Goal: Task Accomplishment & Management: Manage account settings

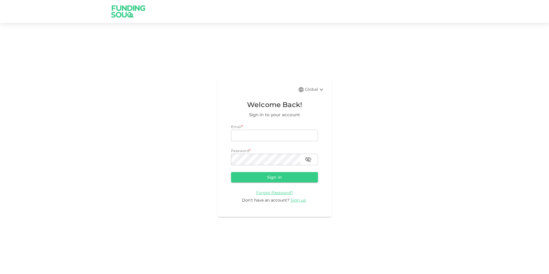
click at [277, 142] on div "Email * email email Password * password password" at bounding box center [274, 144] width 87 height 41
click at [278, 139] on input "email" at bounding box center [274, 135] width 87 height 11
type input "muhd.hasmul.555@gmail.com"
click at [231, 172] on button "Sign in" at bounding box center [274, 177] width 87 height 10
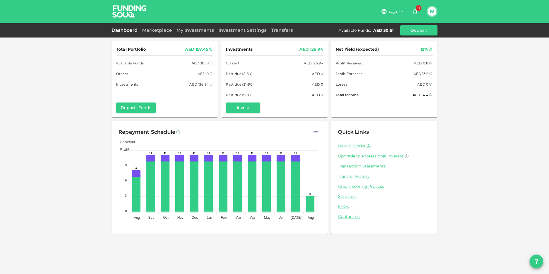
click at [35, 158] on div "Total Portfolio AED 157.45 Available Funds AED 30.51 Orders AED 0 Investments A…" at bounding box center [274, 137] width 549 height 274
click at [162, 30] on link "Marketplace" at bounding box center [157, 29] width 34 height 5
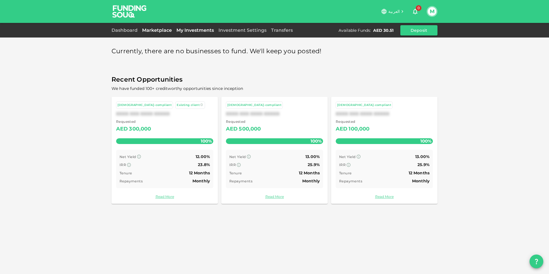
click at [191, 33] on link "My Investments" at bounding box center [195, 29] width 42 height 5
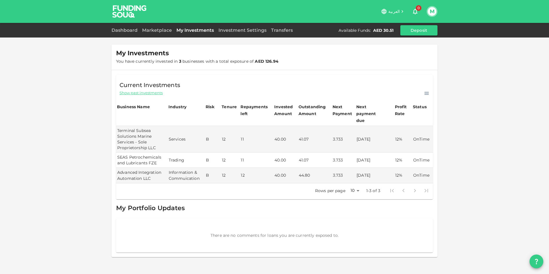
click at [129, 23] on img at bounding box center [129, 11] width 43 height 23
click at [128, 27] on div "Dashboard" at bounding box center [126, 30] width 28 height 7
